Goal: Information Seeking & Learning: Stay updated

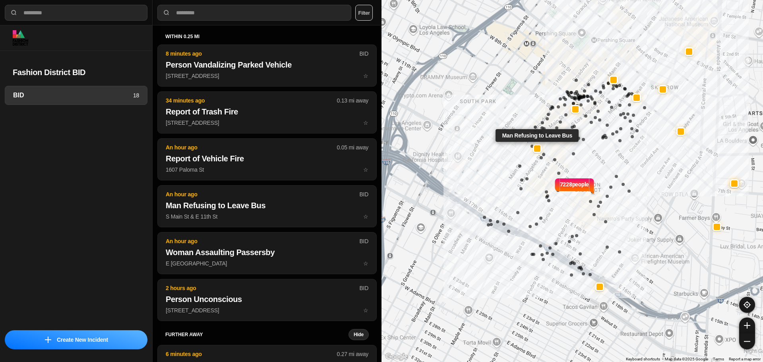
select select "*"
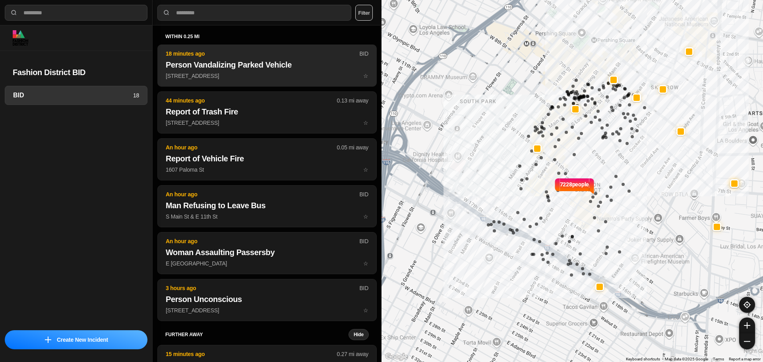
click at [254, 79] on p "820 South Spring Street ☆" at bounding box center [267, 76] width 203 height 8
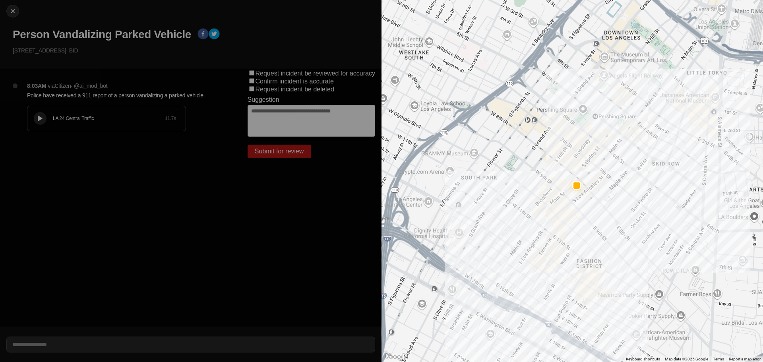
click at [42, 116] on icon at bounding box center [40, 118] width 5 height 5
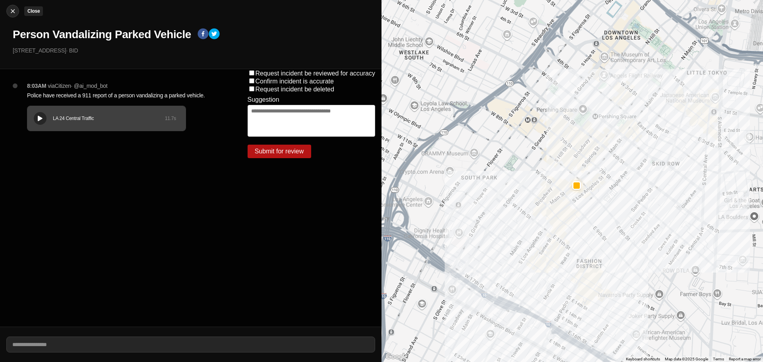
click at [14, 12] on img at bounding box center [13, 11] width 8 height 8
select select "*"
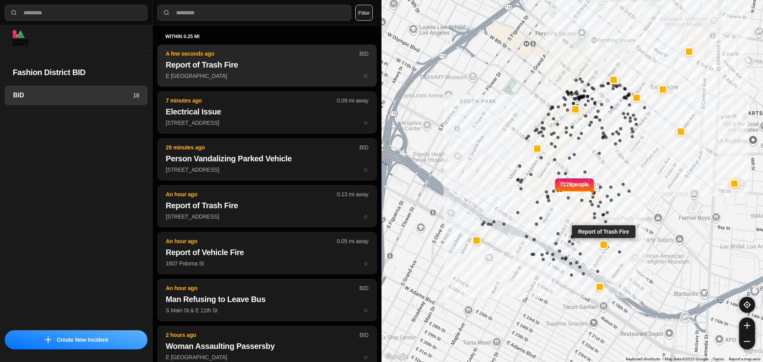
click at [210, 62] on h2 "Report of Trash Fire" at bounding box center [267, 64] width 203 height 11
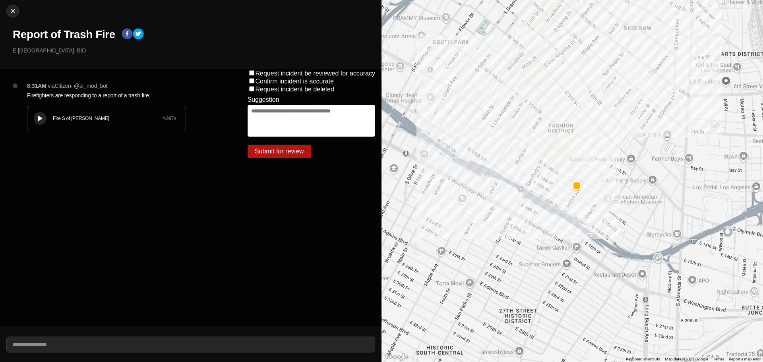
click at [37, 118] on div at bounding box center [40, 119] width 8 height 6
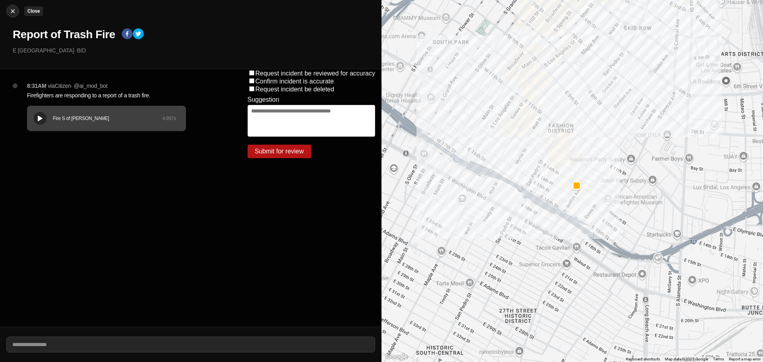
click at [10, 11] on img at bounding box center [13, 11] width 8 height 8
select select "*"
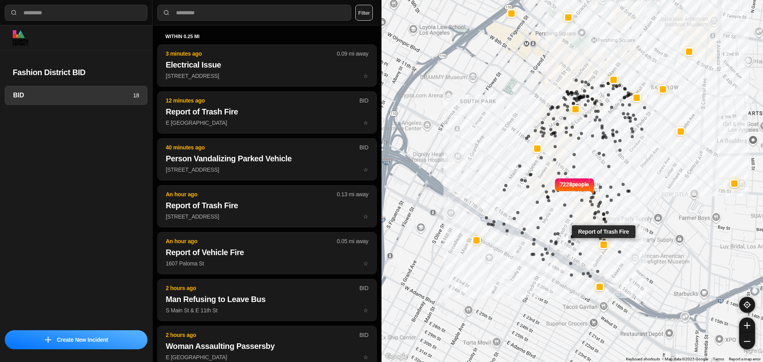
drag, startPoint x: 295, startPoint y: 125, endPoint x: 391, endPoint y: 106, distance: 97.7
click at [295, 125] on p "E 14th St & Stanford Ave ☆" at bounding box center [267, 123] width 203 height 8
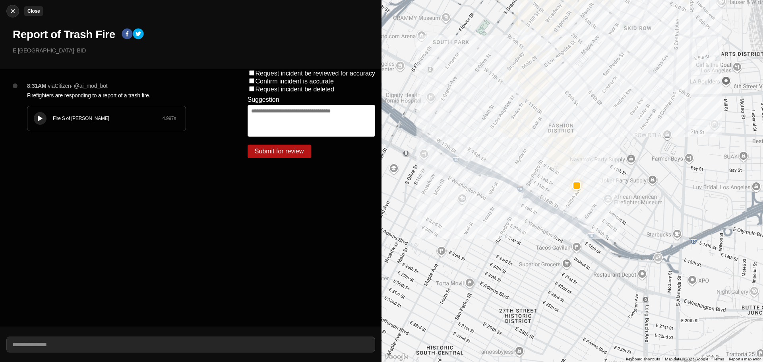
click at [15, 12] on img at bounding box center [13, 11] width 8 height 8
select select "*"
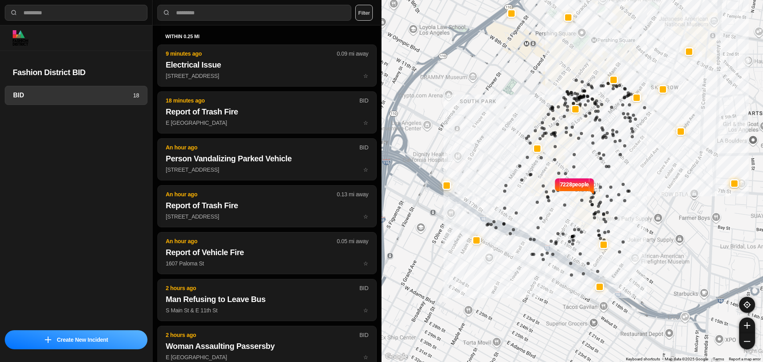
select select "*"
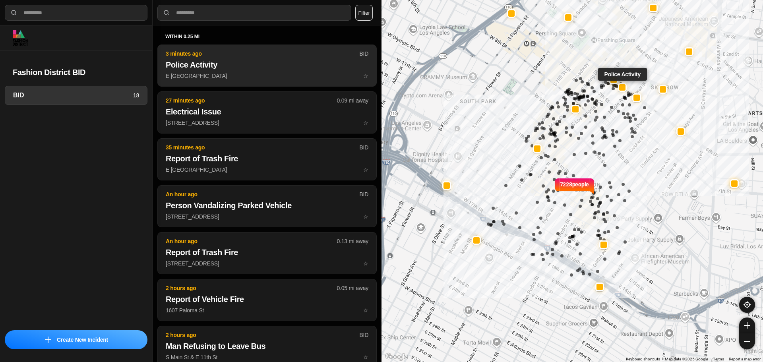
click at [186, 55] on p "3 minutes ago" at bounding box center [263, 54] width 194 height 8
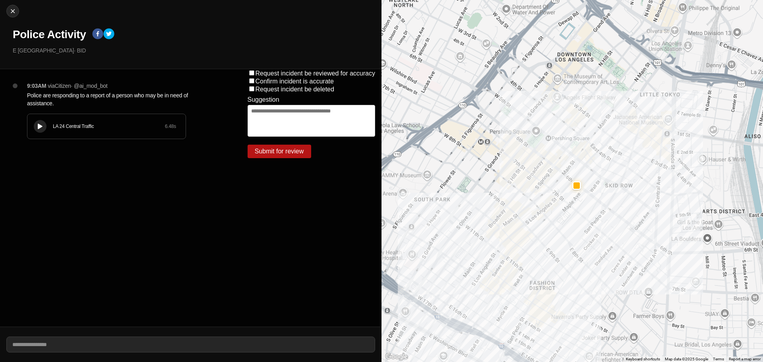
click at [32, 132] on div "LA 24 Central Traffic 6.48 s" at bounding box center [106, 126] width 158 height 25
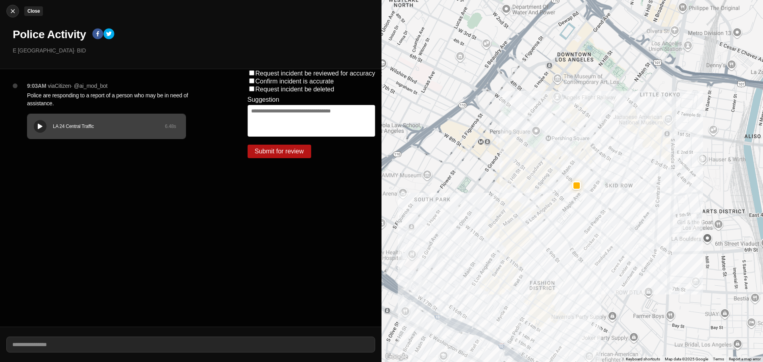
click at [13, 14] on img at bounding box center [13, 11] width 8 height 8
select select "*"
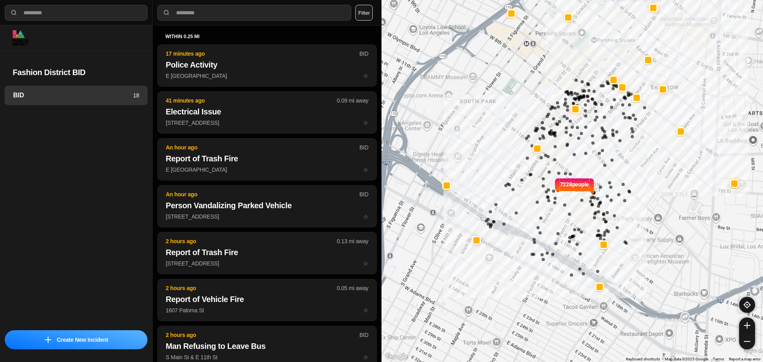
select select "*"
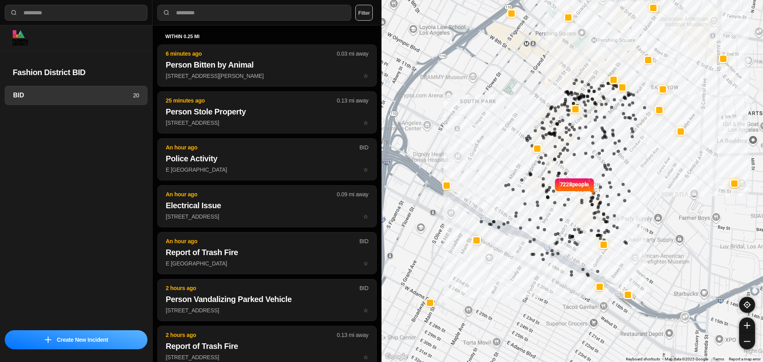
select select "*"
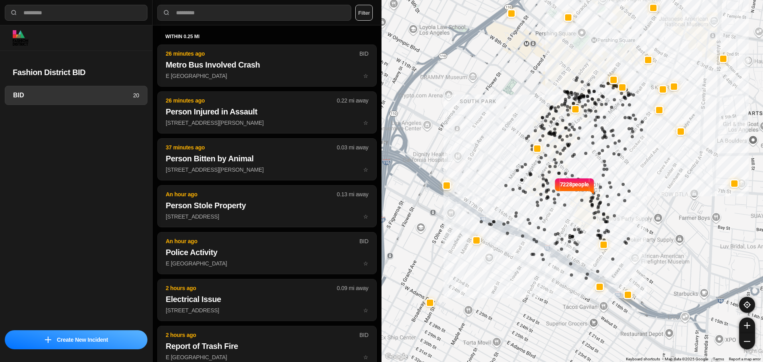
select select "*"
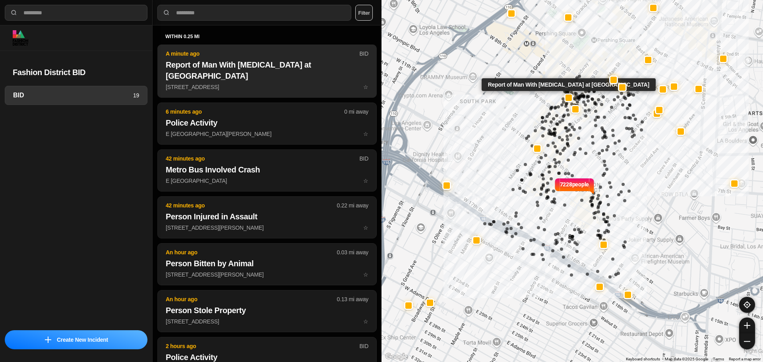
click at [260, 65] on h2 "Report of Man With [MEDICAL_DATA] at [GEOGRAPHIC_DATA]" at bounding box center [267, 70] width 203 height 22
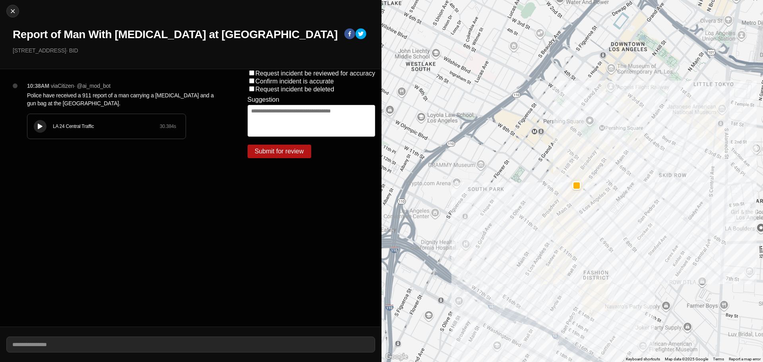
click at [41, 128] on icon at bounding box center [40, 126] width 5 height 5
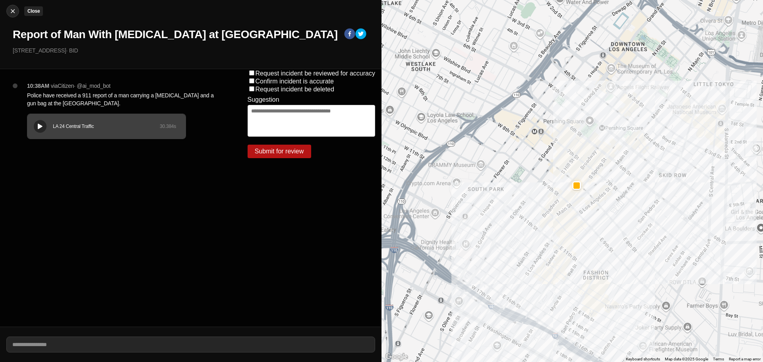
click at [10, 11] on img at bounding box center [13, 11] width 8 height 8
select select "*"
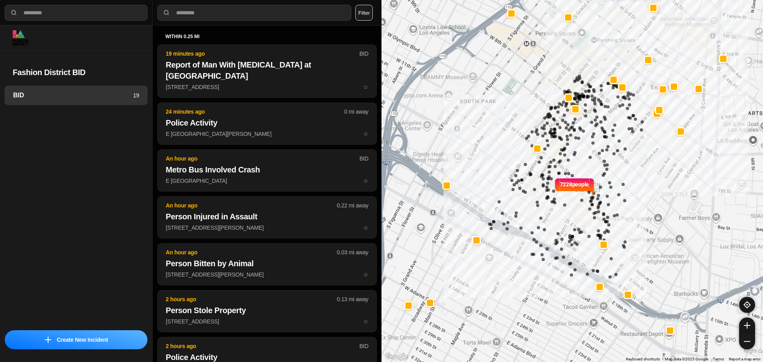
select select "*"
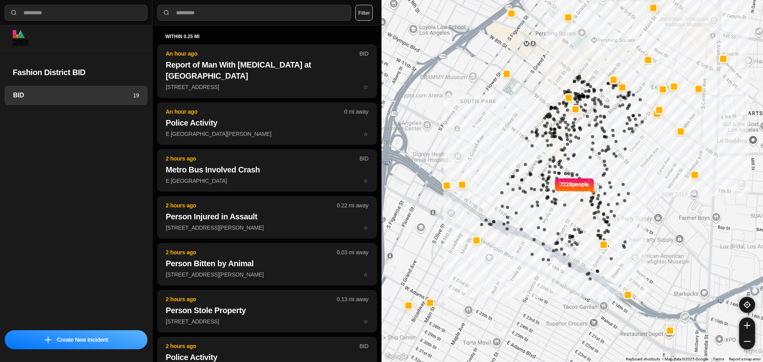
select select "*"
